Goal: Information Seeking & Learning: Learn about a topic

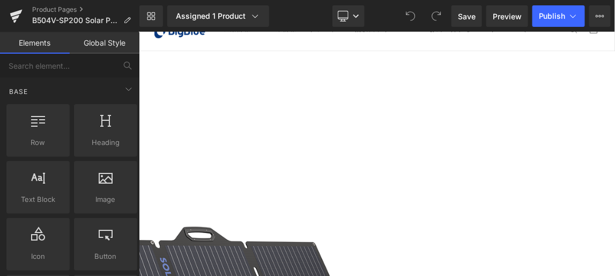
scroll to position [48, 0]
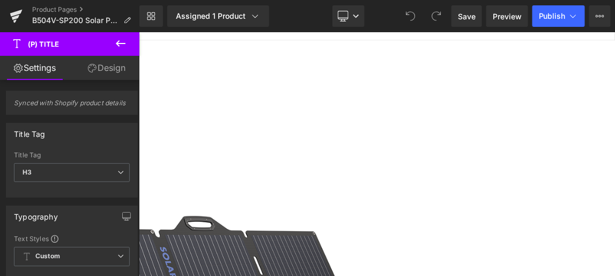
click at [118, 42] on icon at bounding box center [120, 43] width 13 height 13
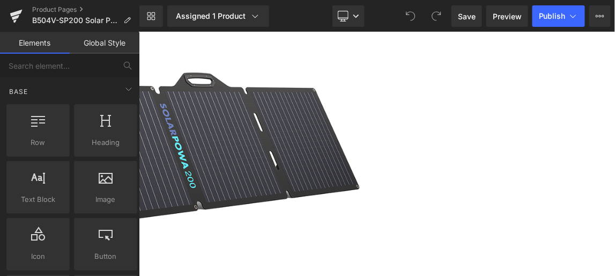
scroll to position [341, 0]
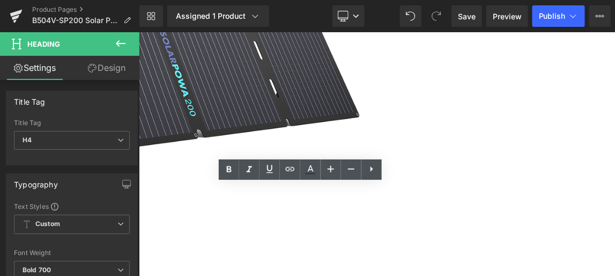
drag, startPoint x: 424, startPoint y: 247, endPoint x: 331, endPoint y: 250, distance: 93.3
paste div
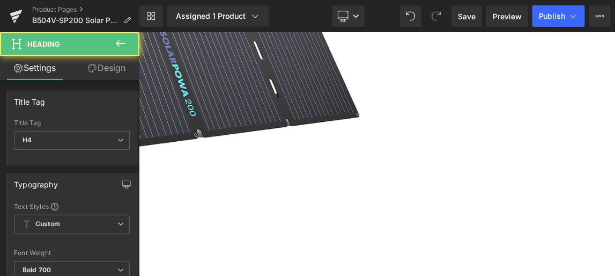
drag, startPoint x: 341, startPoint y: 261, endPoint x: 419, endPoint y: 263, distance: 77.2
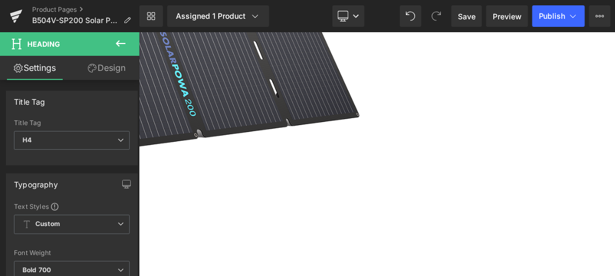
click at [138, 32] on icon at bounding box center [138, 32] width 0 height 0
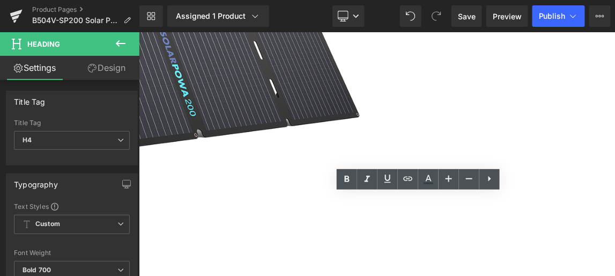
click at [448, 177] on icon at bounding box center [448, 178] width 13 height 13
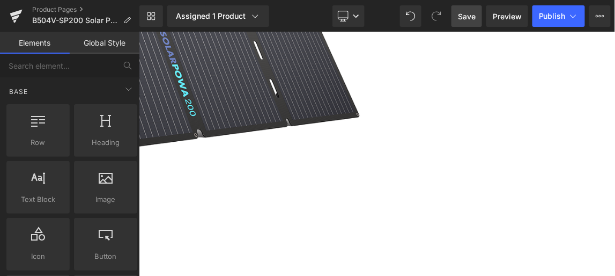
drag, startPoint x: 469, startPoint y: 17, endPoint x: 439, endPoint y: 194, distance: 179.5
click at [469, 17] on span "Save" at bounding box center [467, 16] width 18 height 11
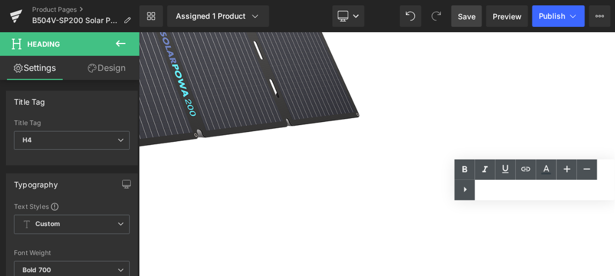
click at [573, 192] on div "Text Color Highlight Color #333333" at bounding box center [535, 179] width 160 height 41
click at [579, 191] on div "Text Color Highlight Color #333333" at bounding box center [535, 179] width 160 height 41
click at [588, 192] on div "Text Color Highlight Color #333333" at bounding box center [535, 179] width 160 height 41
click at [463, 155] on div "Sale Off (P) Image" at bounding box center [138, 242] width 649 height 985
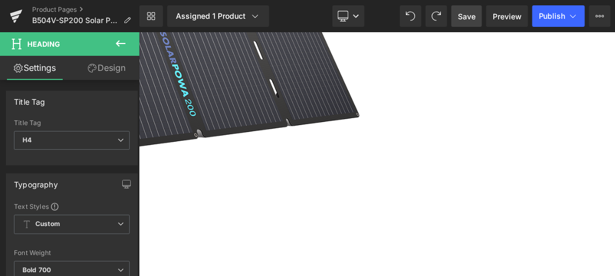
click at [469, 15] on span "Save" at bounding box center [467, 16] width 18 height 11
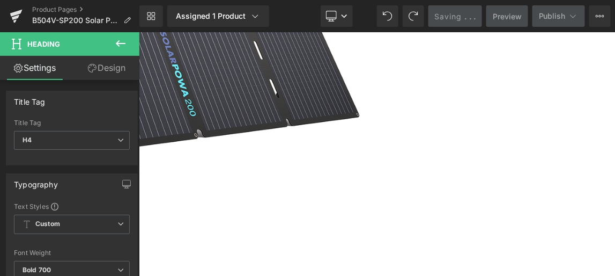
scroll to position [0, 0]
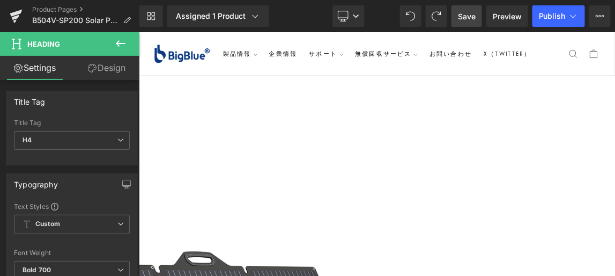
drag, startPoint x: 697, startPoint y: 159, endPoint x: 616, endPoint y: 166, distance: 81.2
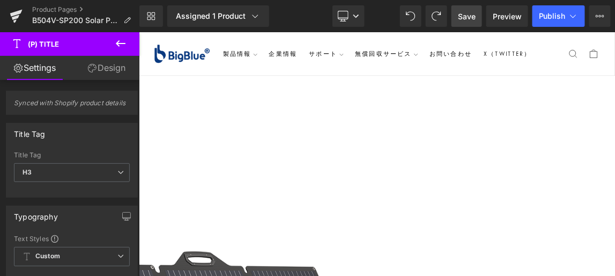
click at [138, 32] on icon at bounding box center [138, 32] width 0 height 0
click at [138, 32] on span "(P) Title" at bounding box center [138, 32] width 0 height 0
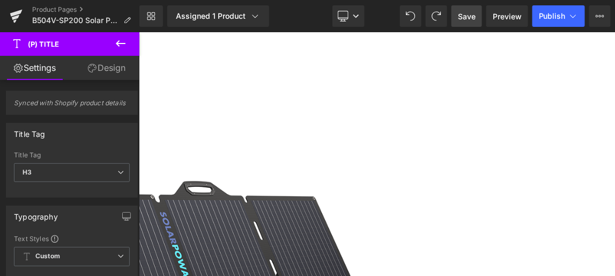
scroll to position [97, 0]
